Goal: Find specific page/section: Find specific page/section

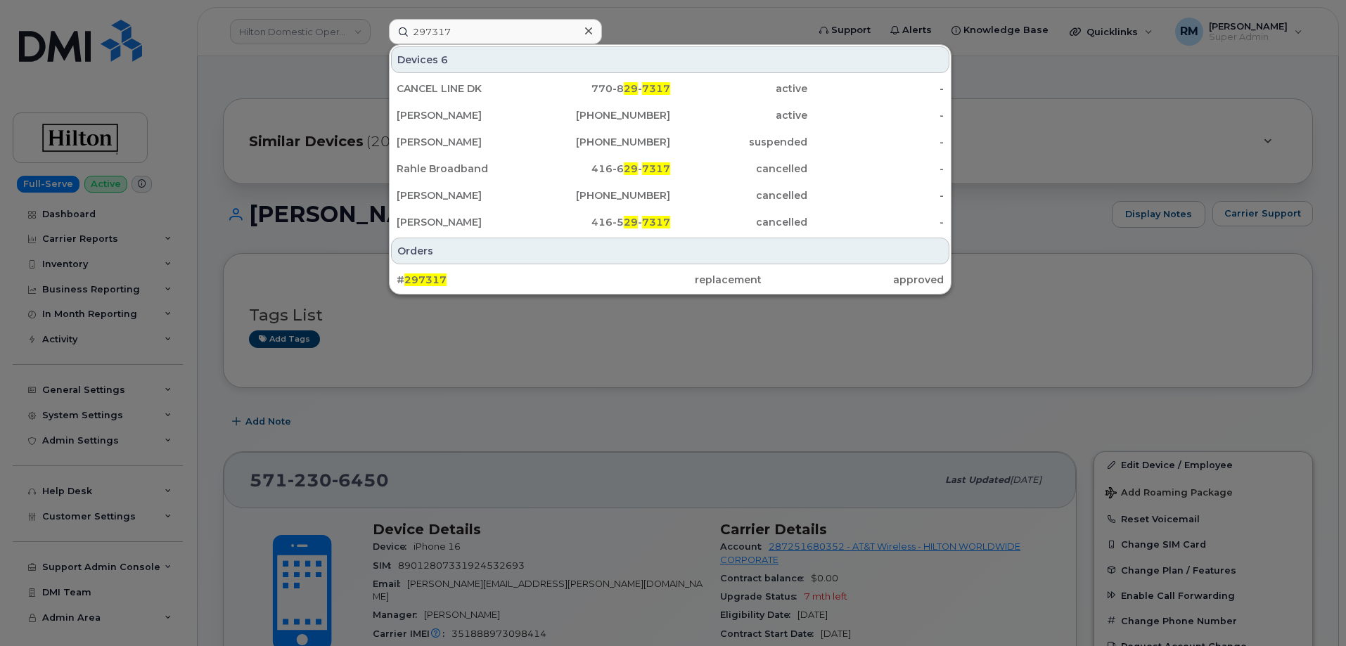
scroll to position [278, 0]
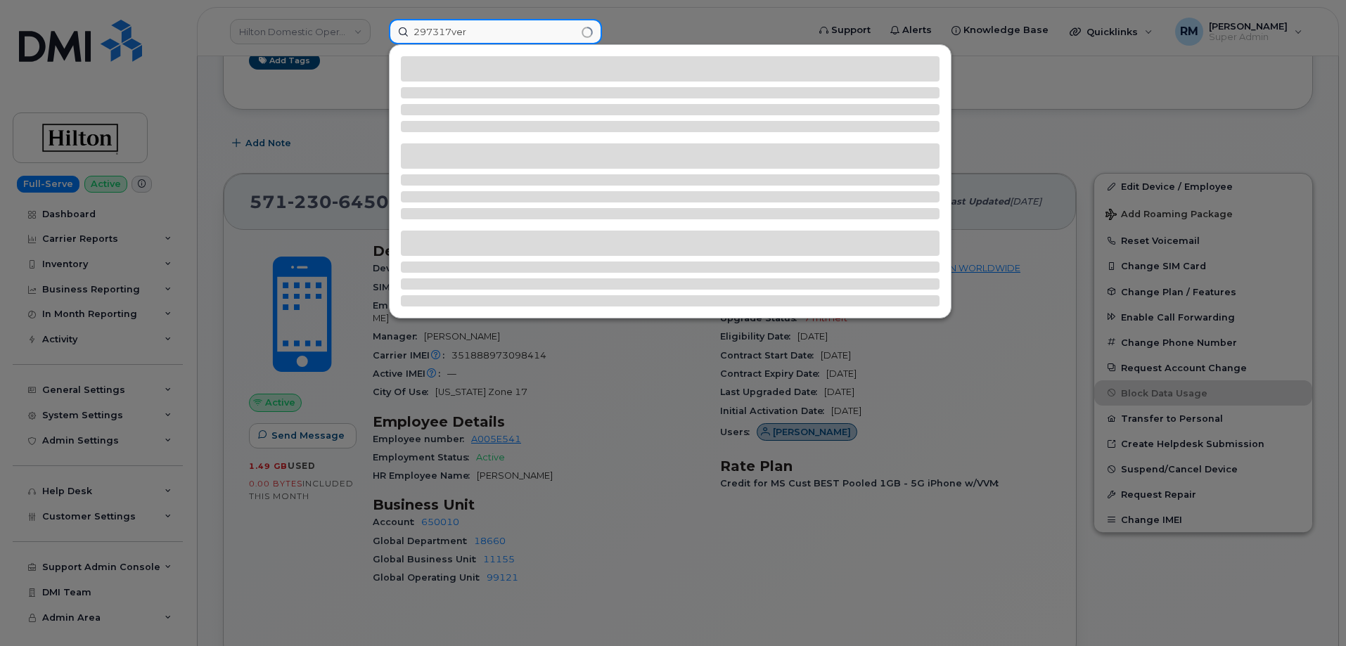
type input "297317ver"
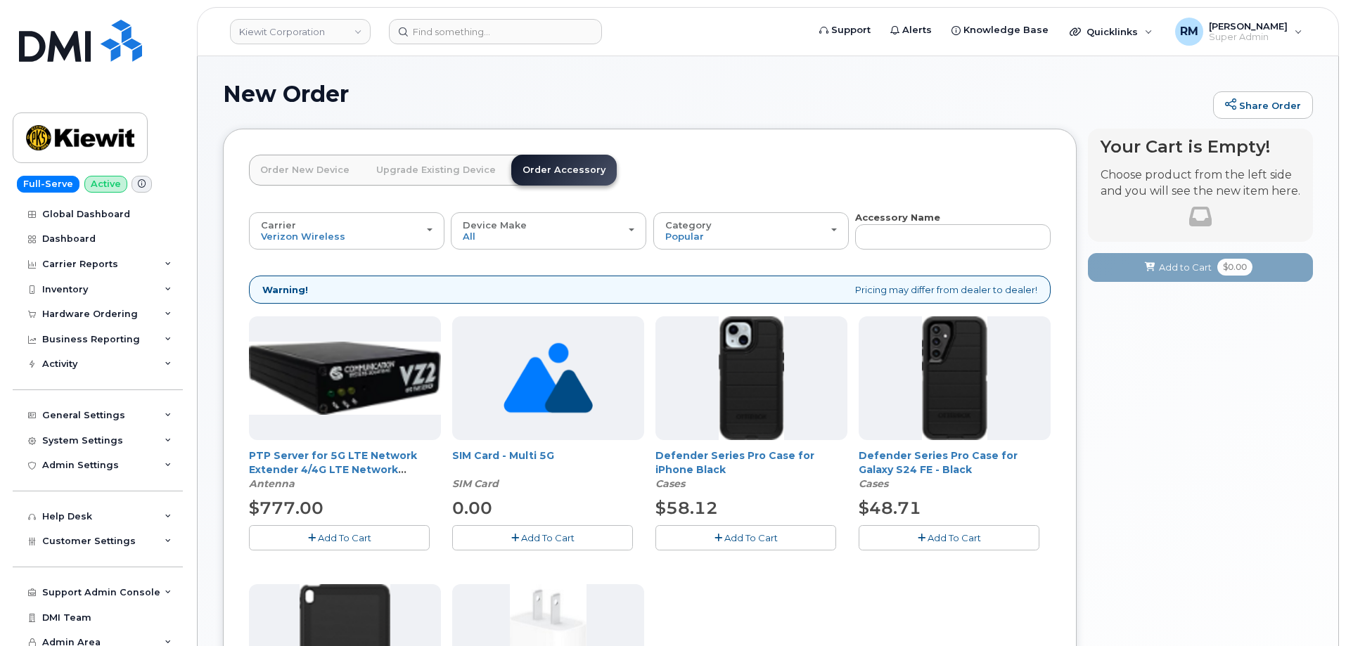
scroll to position [379, 0]
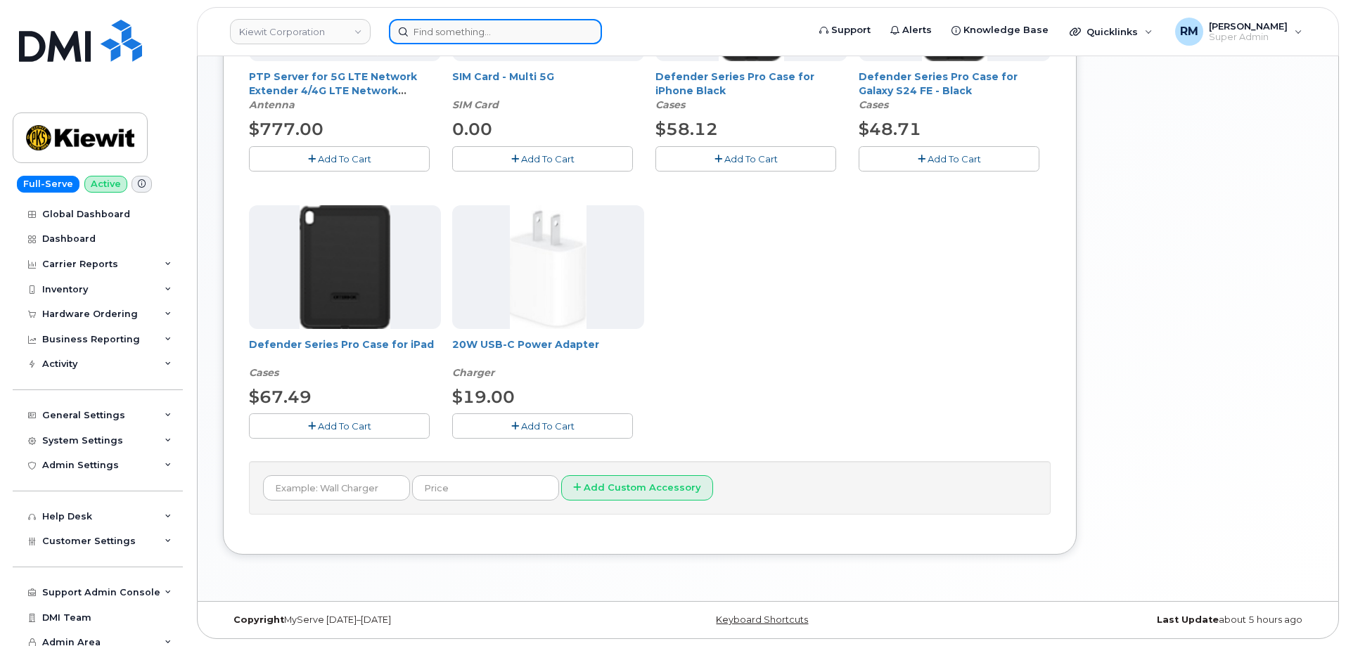
click at [463, 32] on input at bounding box center [495, 31] width 213 height 25
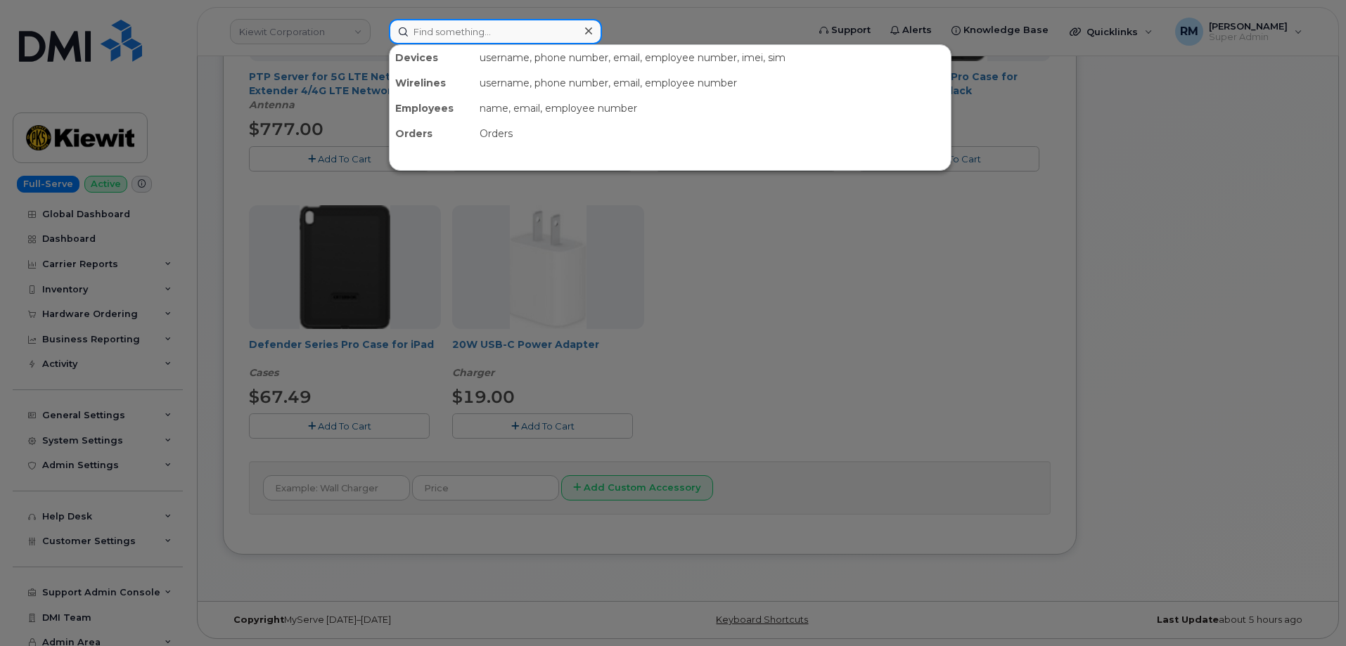
paste input "571-230-6450"
type input "571-230-6450"
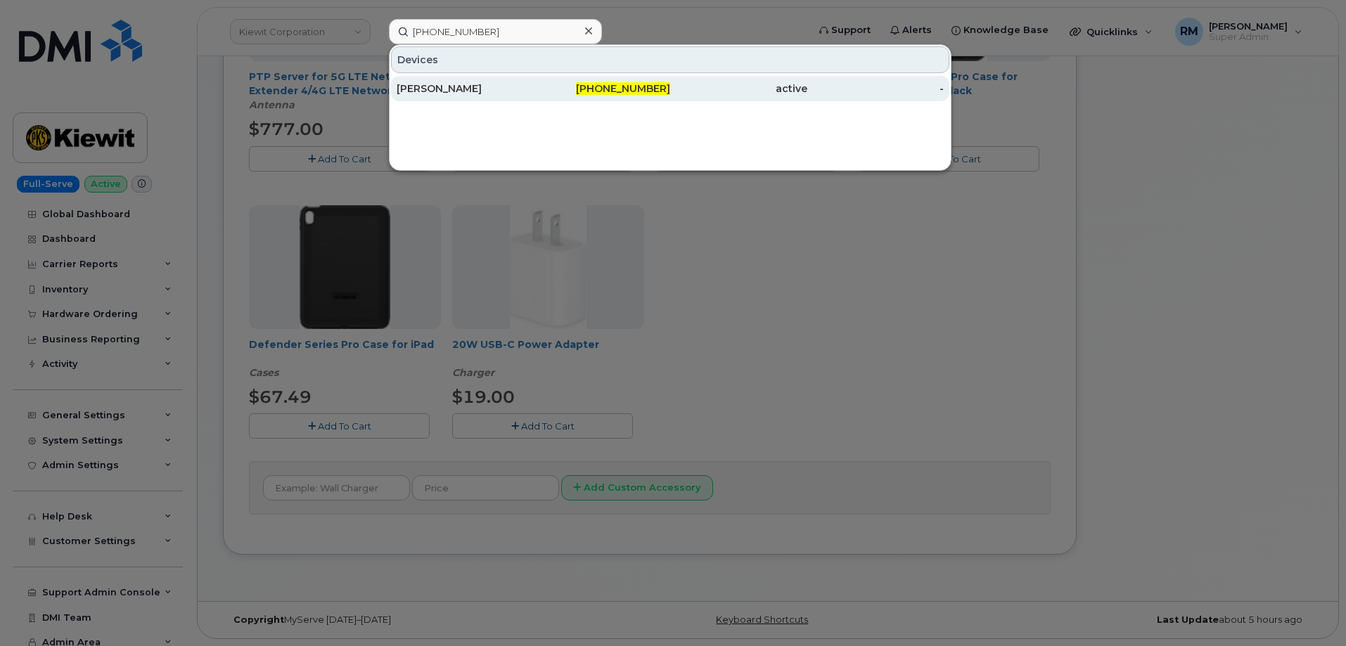
click at [471, 93] on div "CUONG KHONG" at bounding box center [465, 89] width 137 height 14
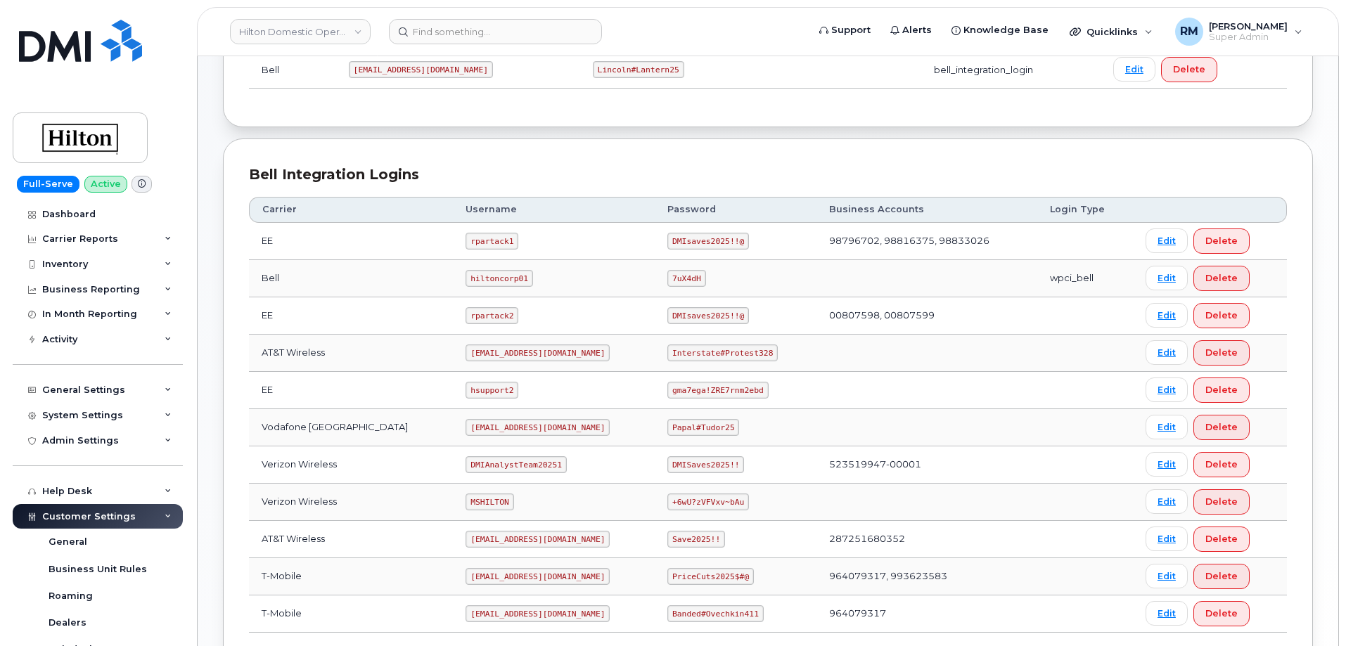
scroll to position [281, 0]
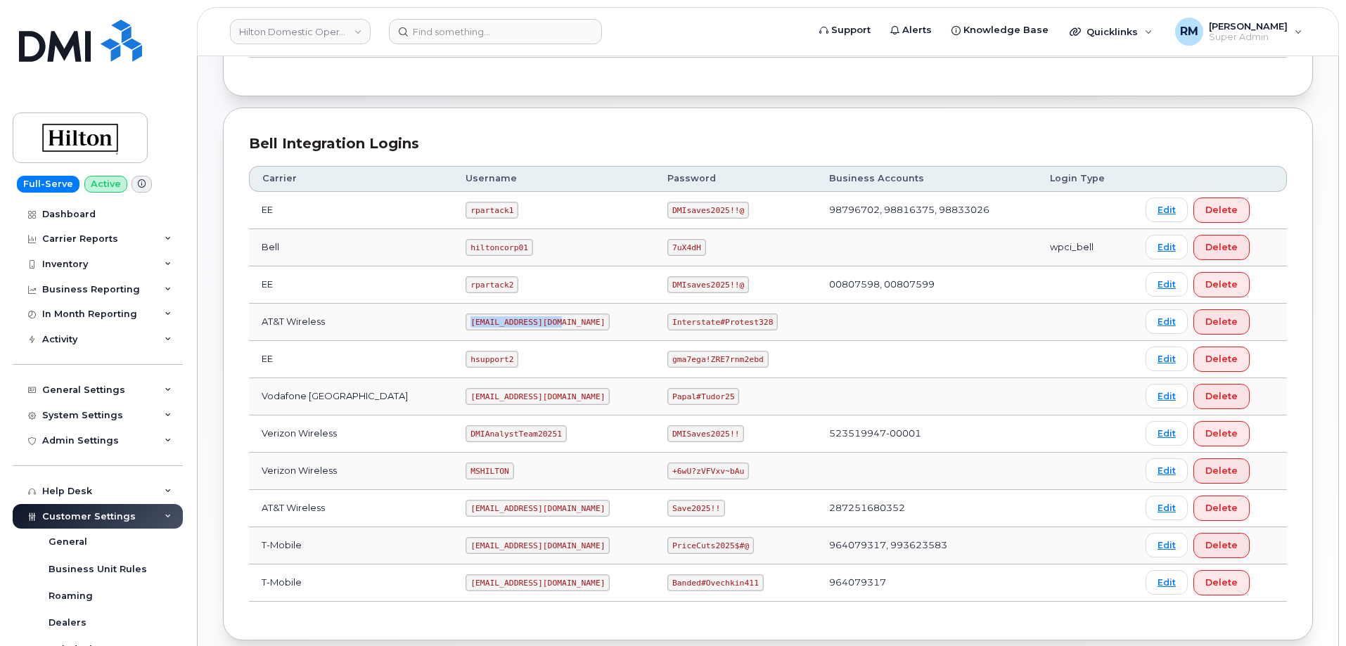
drag, startPoint x: 450, startPoint y: 321, endPoint x: 550, endPoint y: 325, distance: 99.9
click at [550, 325] on td "ms-hilton@dminc.com" at bounding box center [554, 322] width 202 height 37
copy code "ms-hilton@dminc.com"
drag, startPoint x: 656, startPoint y: 322, endPoint x: 753, endPoint y: 322, distance: 97.1
click at [753, 322] on code "Interstate#Protest328" at bounding box center [722, 322] width 110 height 17
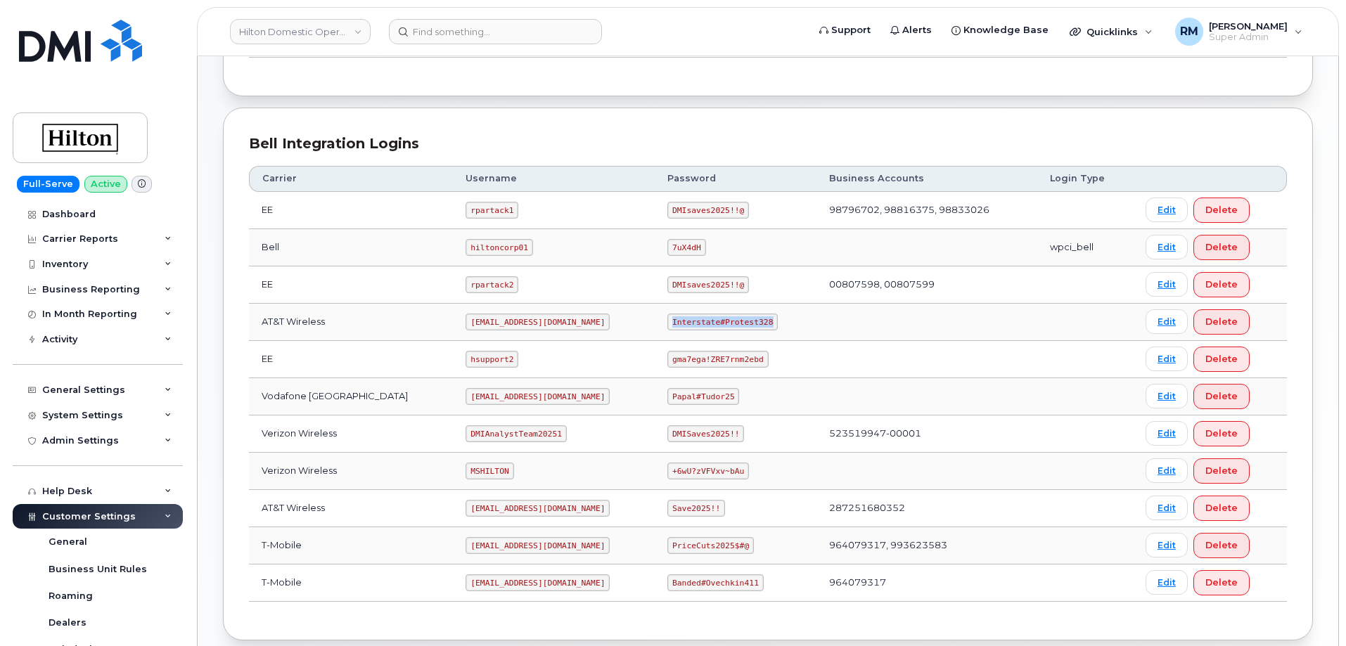
copy code "Interstate#Protest328"
drag, startPoint x: 451, startPoint y: 584, endPoint x: 565, endPoint y: 580, distance: 114.7
click at [565, 580] on td "ms-hilton@dminc.com" at bounding box center [554, 583] width 202 height 37
copy code "ms-hilton@dminc.com"
drag, startPoint x: 658, startPoint y: 583, endPoint x: 766, endPoint y: 587, distance: 107.7
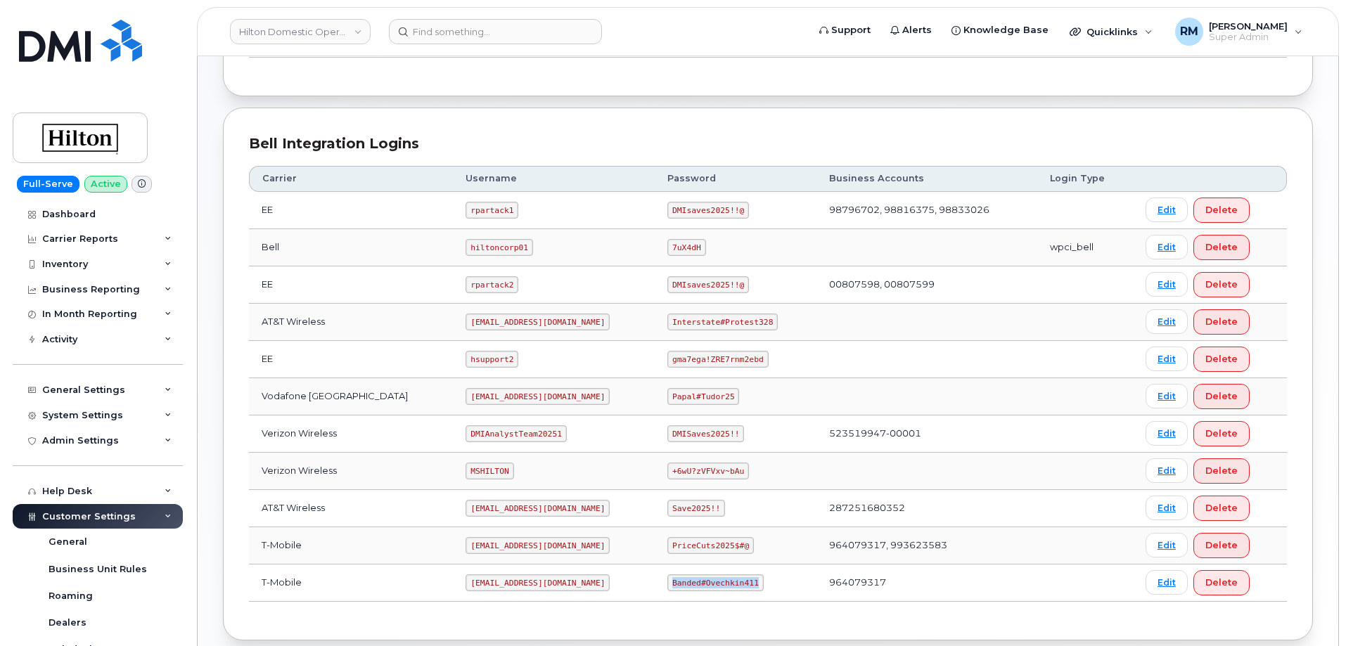
click at [766, 587] on td "Banded#Ovechkin411" at bounding box center [736, 583] width 162 height 37
copy code "Banded#Ovechkin411"
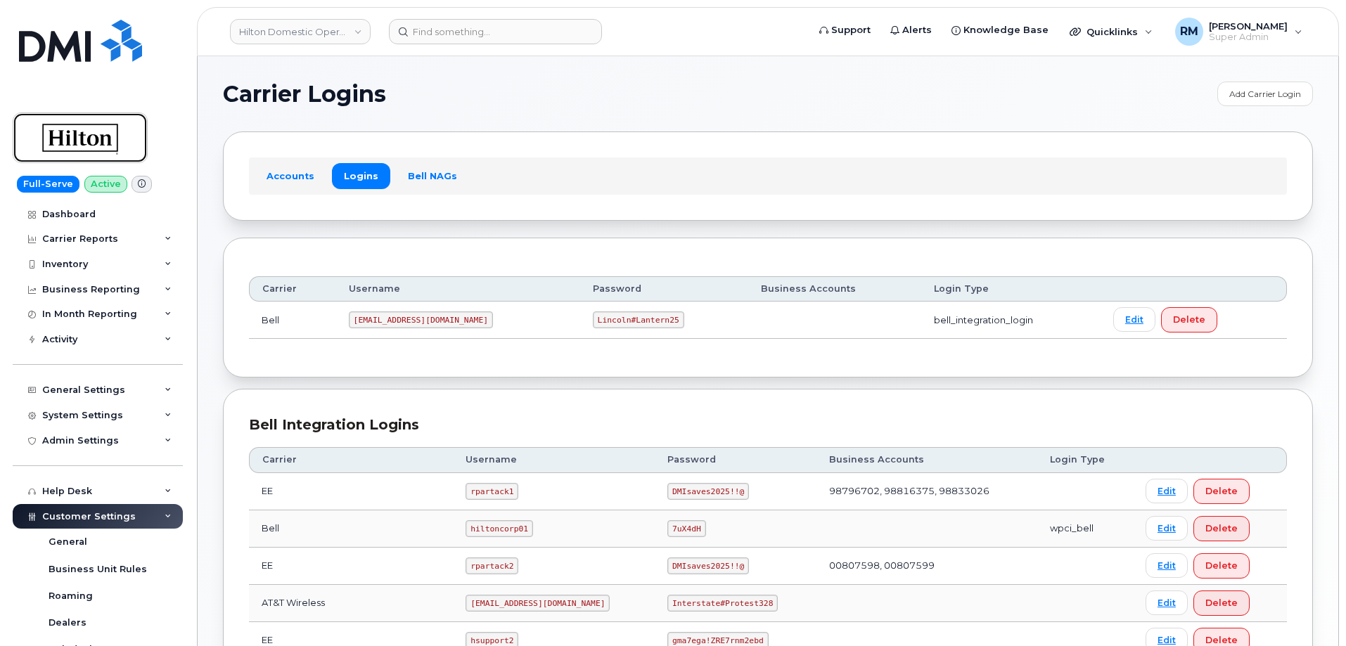
click at [64, 144] on img at bounding box center [80, 137] width 108 height 41
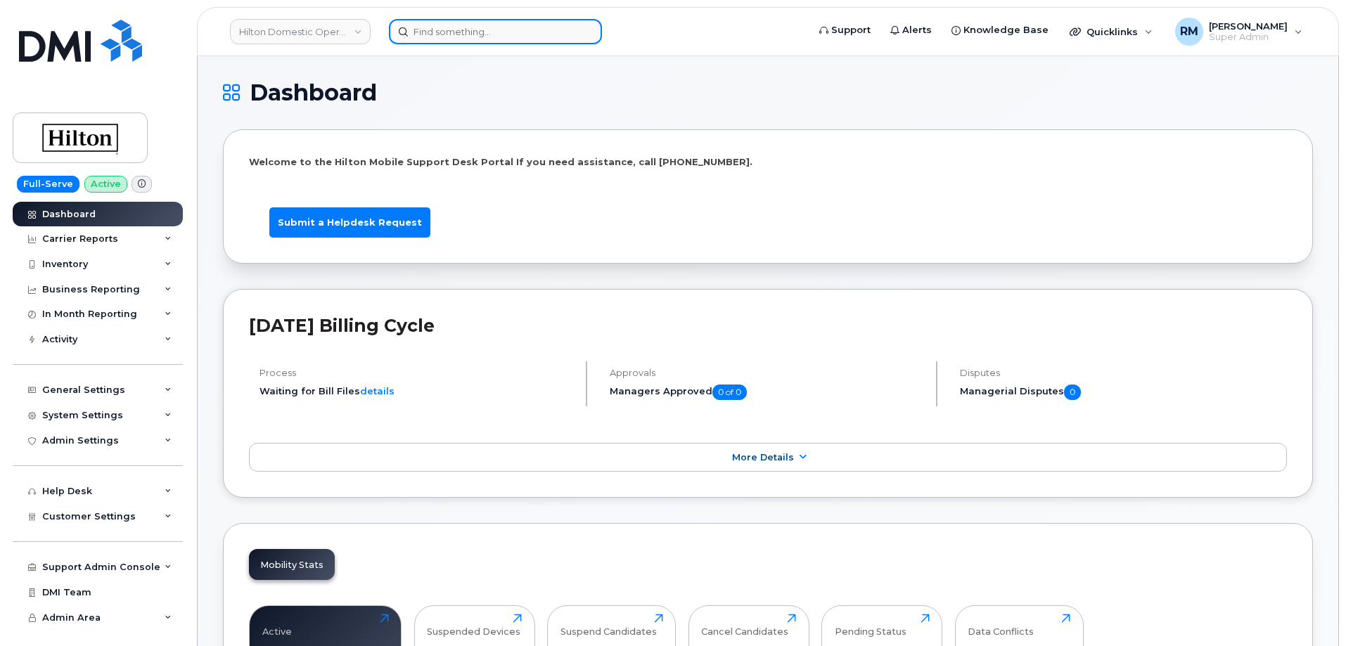
click at [444, 31] on input at bounding box center [495, 31] width 213 height 25
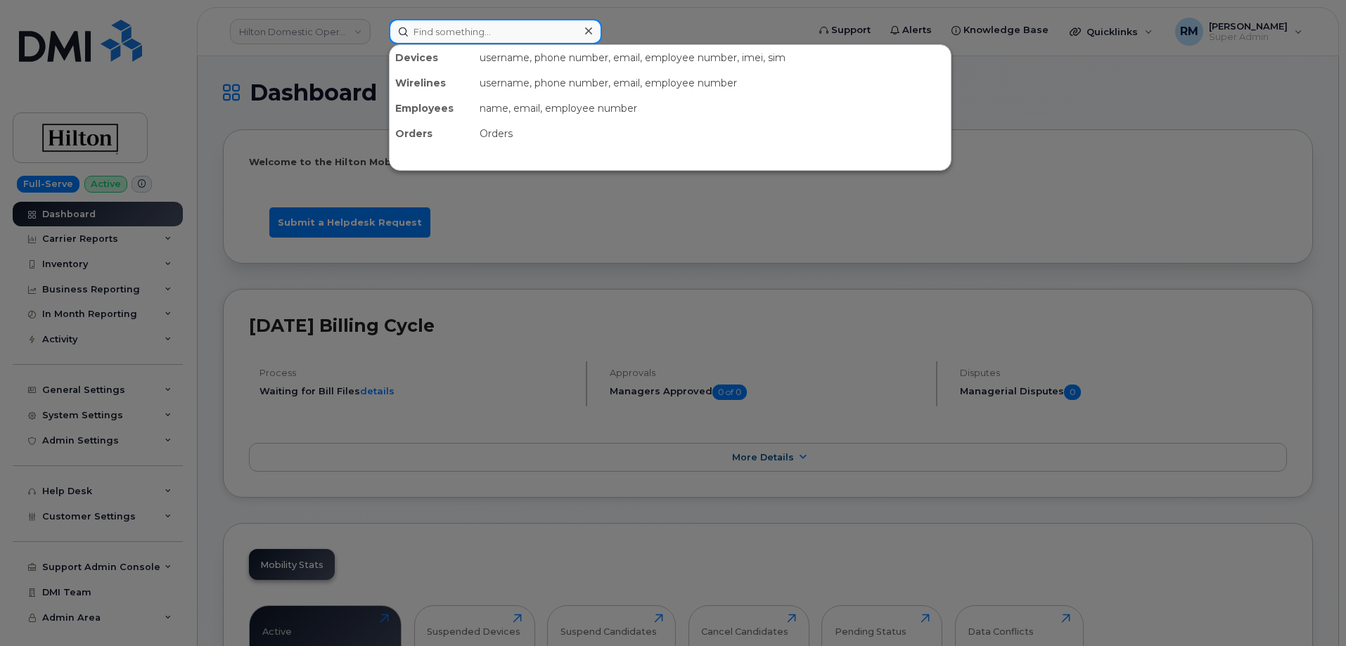
paste input "300395"
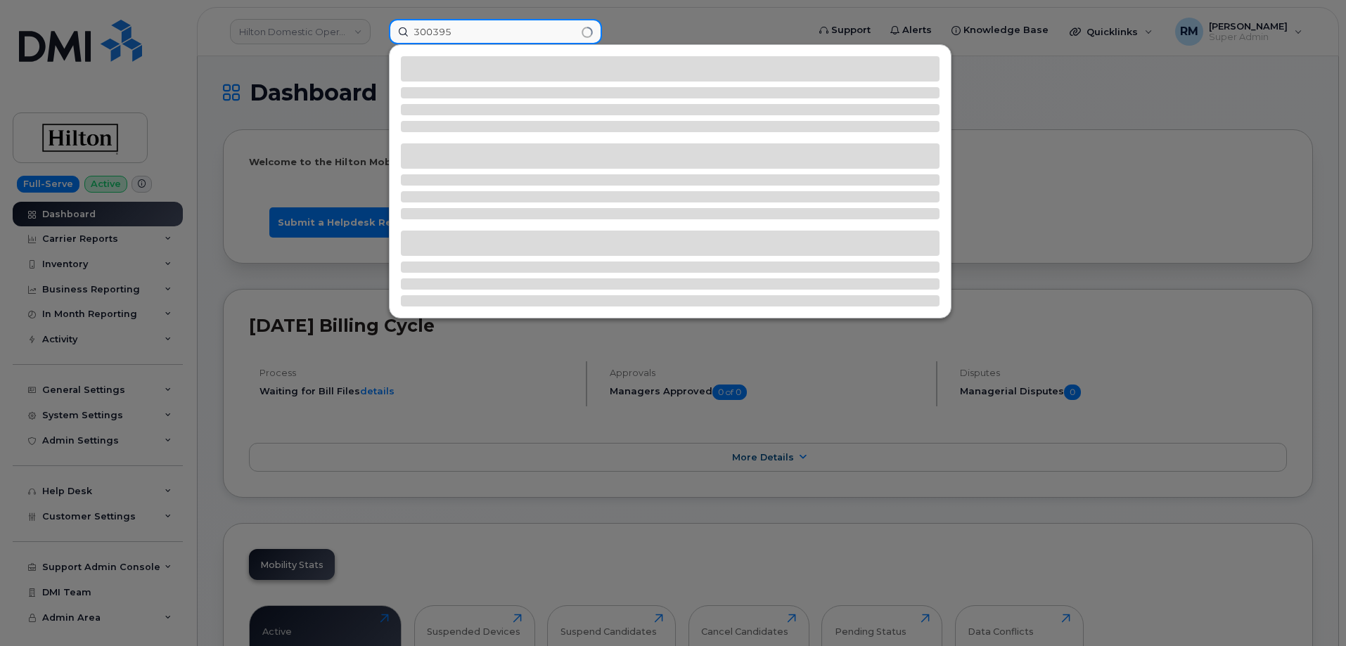
type input "300395"
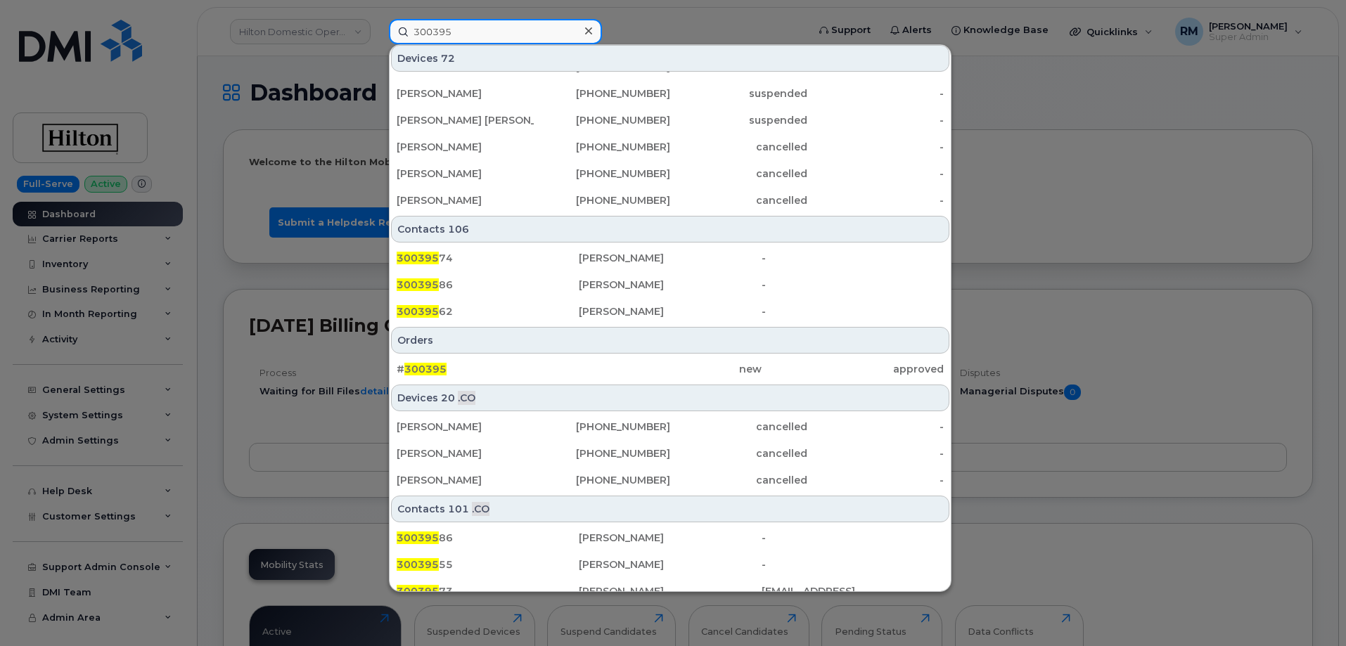
scroll to position [410, 0]
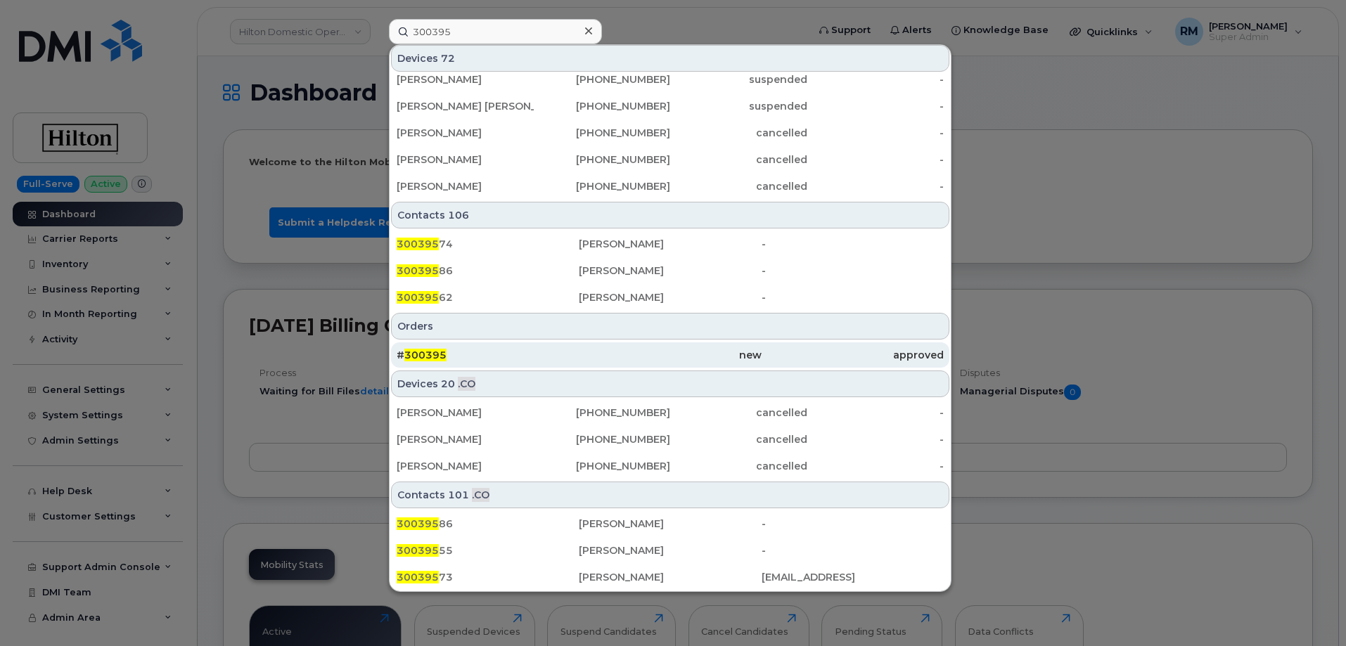
click at [439, 351] on span "300395" at bounding box center [425, 355] width 42 height 13
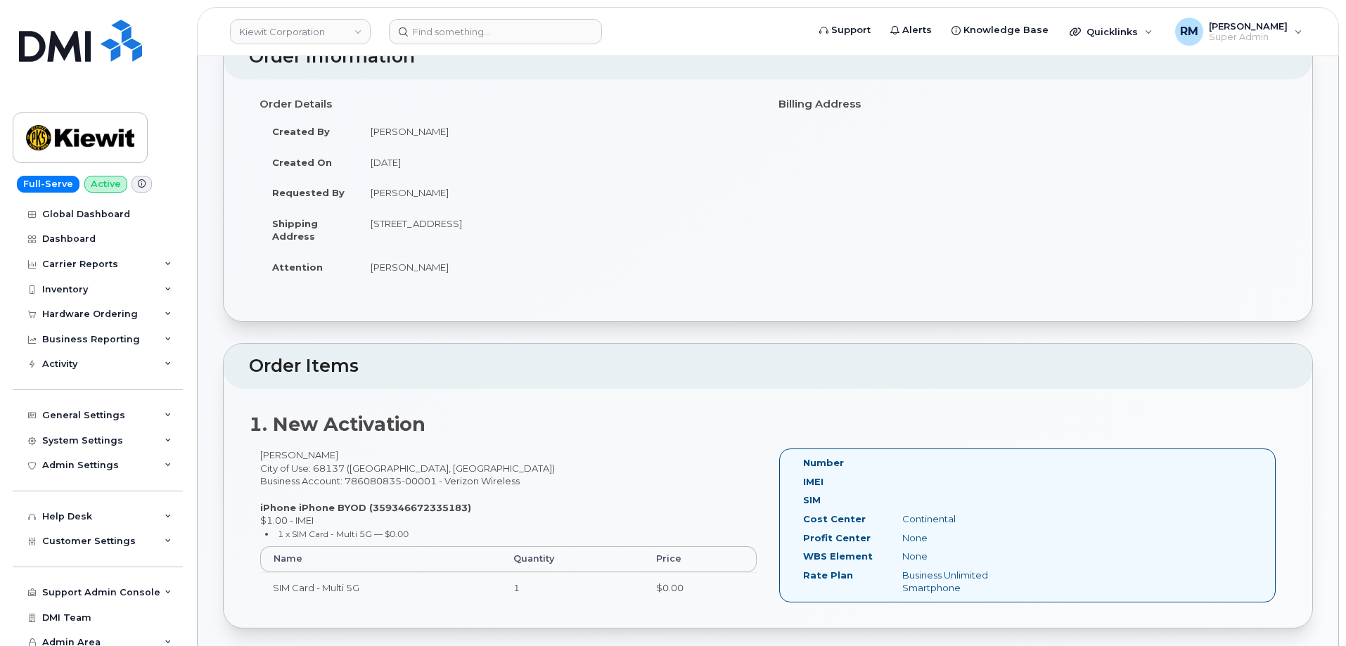
scroll to position [70, 0]
